Goal: Contribute content

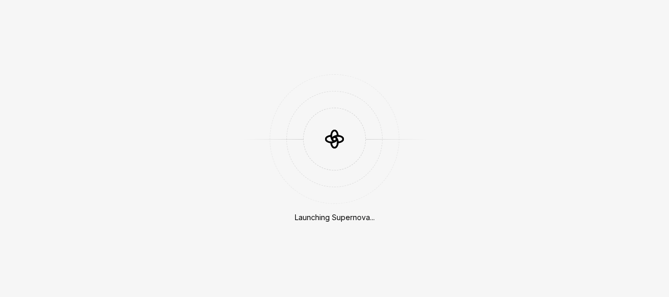
scroll to position [74, 0]
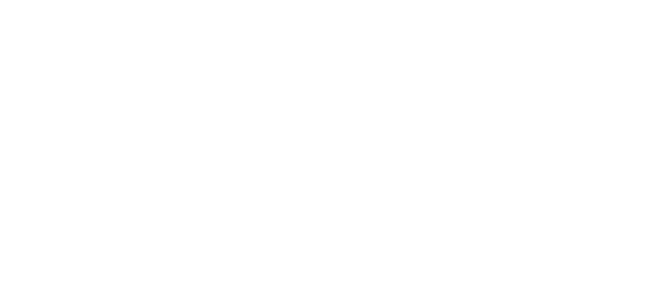
scroll to position [74, 0]
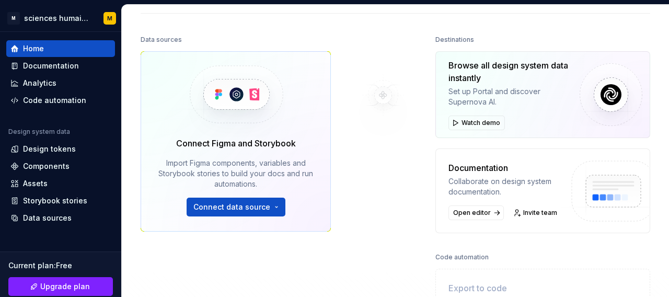
scroll to position [109, 0]
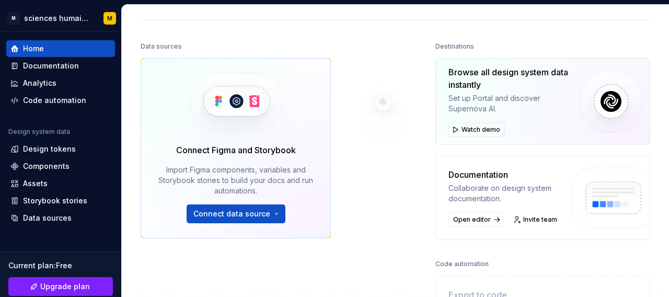
click at [542, 85] on div "Browse all design system data instantly" at bounding box center [510, 78] width 123 height 25
click at [628, 109] on img at bounding box center [611, 101] width 63 height 63
click at [622, 105] on img at bounding box center [611, 101] width 63 height 63
drag, startPoint x: 613, startPoint y: 102, endPoint x: 589, endPoint y: 97, distance: 24.6
click at [613, 102] on img at bounding box center [611, 101] width 63 height 63
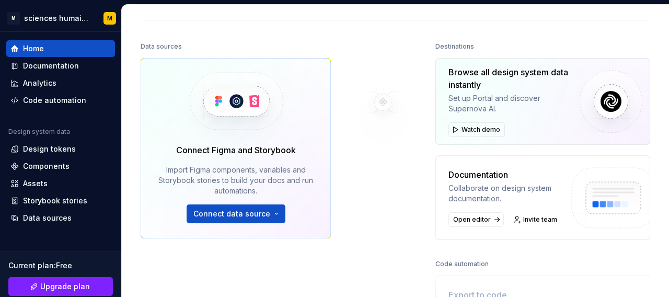
drag, startPoint x: 539, startPoint y: 83, endPoint x: 524, endPoint y: 96, distance: 19.3
click at [539, 83] on div "Browse all design system data instantly" at bounding box center [510, 78] width 123 height 25
click at [496, 126] on span "Watch demo" at bounding box center [481, 130] width 39 height 8
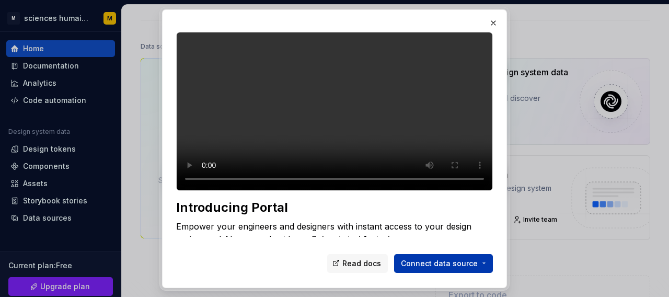
click at [482, 263] on button "Connect data source" at bounding box center [443, 263] width 99 height 19
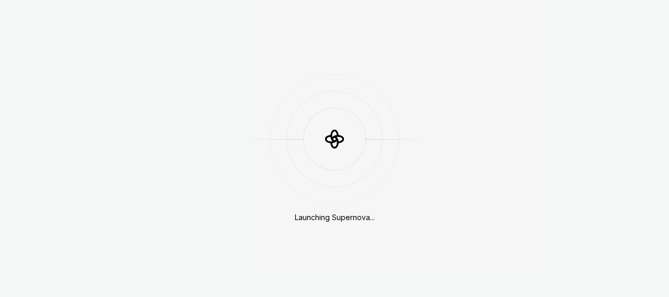
scroll to position [74, 0]
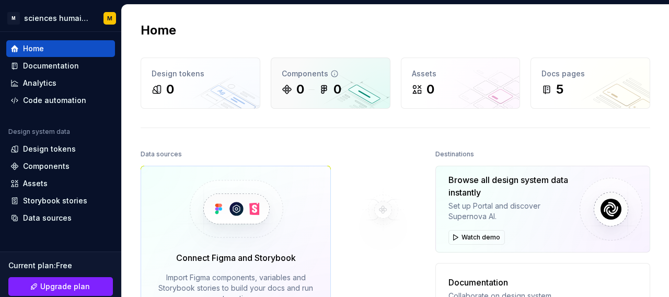
scroll to position [3, 0]
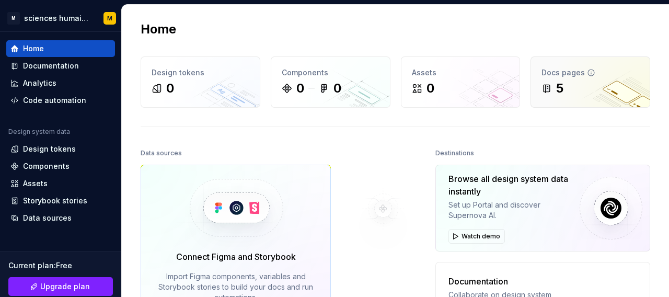
click at [622, 98] on div "Docs pages 5" at bounding box center [590, 82] width 119 height 50
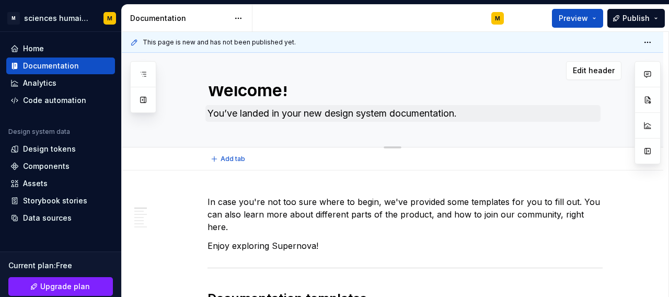
scroll to position [137, 0]
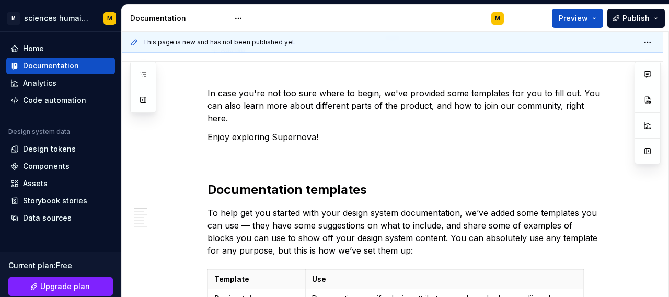
type textarea "*"
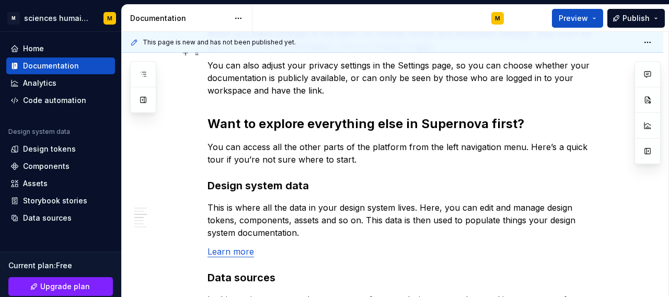
scroll to position [643, 0]
